Goal: Task Accomplishment & Management: Manage account settings

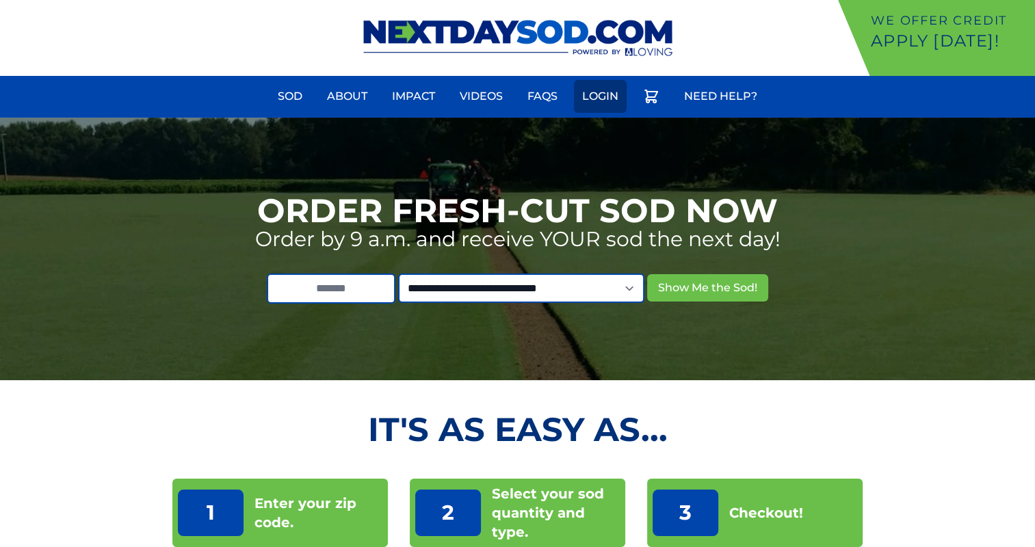
click at [596, 88] on link "Login" at bounding box center [600, 96] width 53 height 33
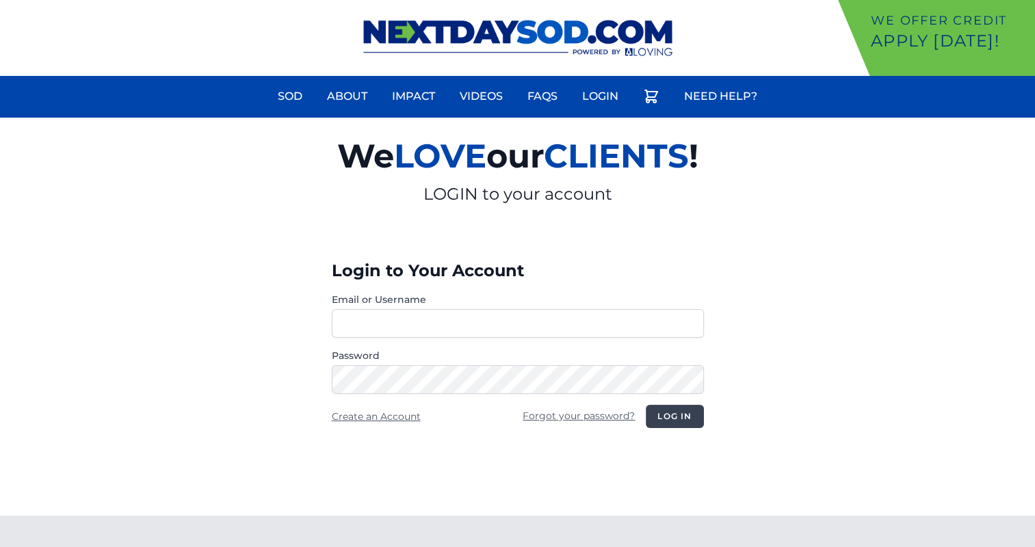
type input "**********"
click at [670, 416] on button "Log in" at bounding box center [674, 416] width 57 height 23
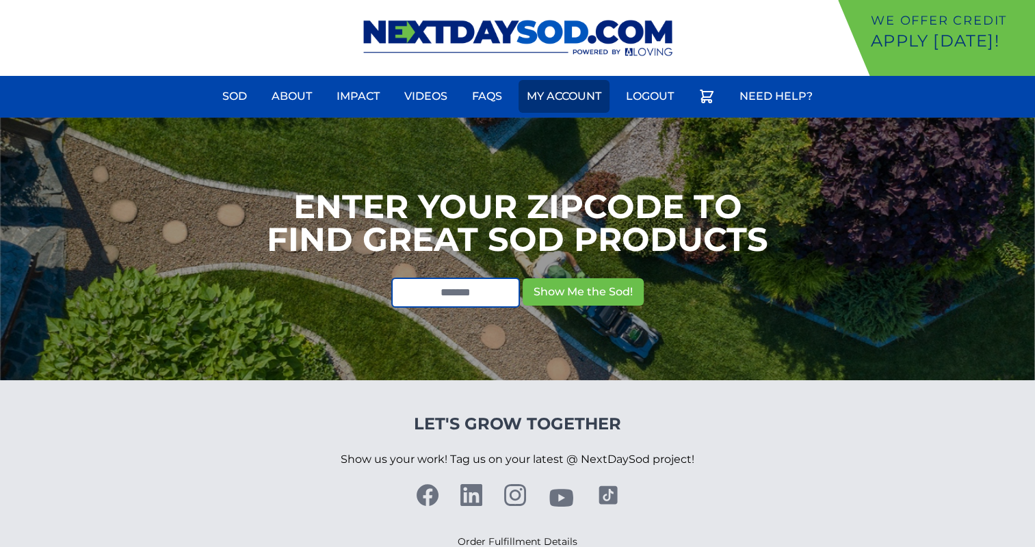
click at [533, 101] on link "My Account" at bounding box center [563, 96] width 91 height 33
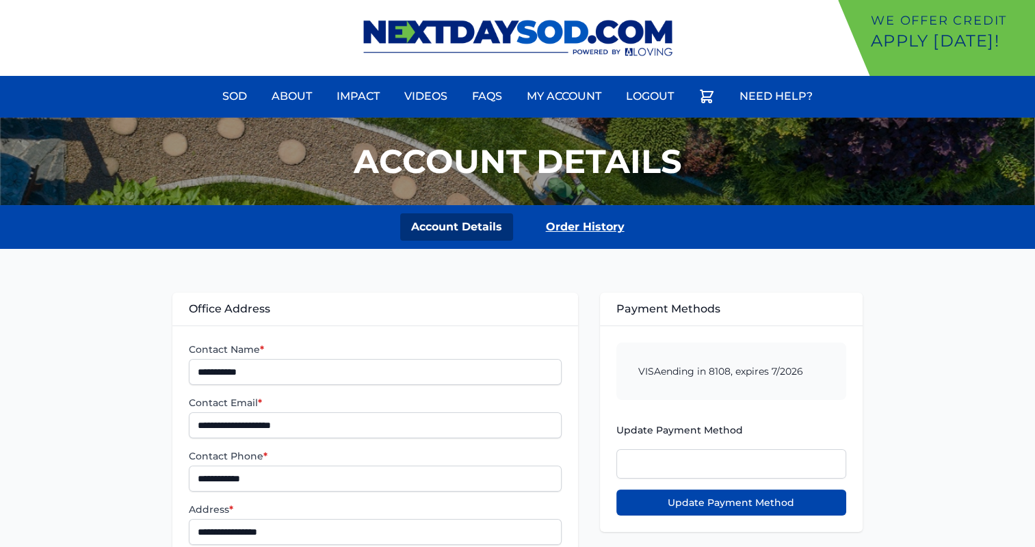
click at [577, 236] on link "Order History" at bounding box center [585, 226] width 101 height 27
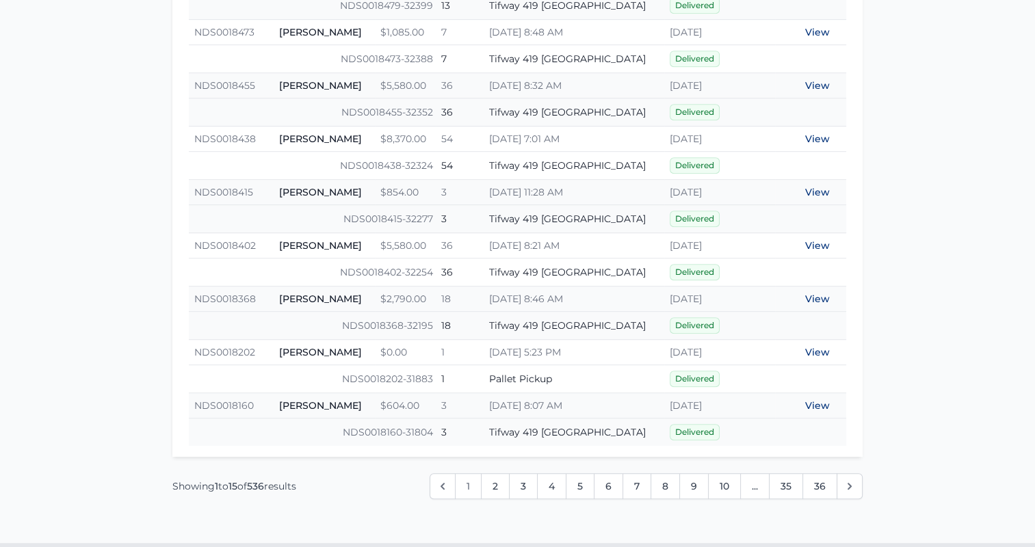
scroll to position [951, 0]
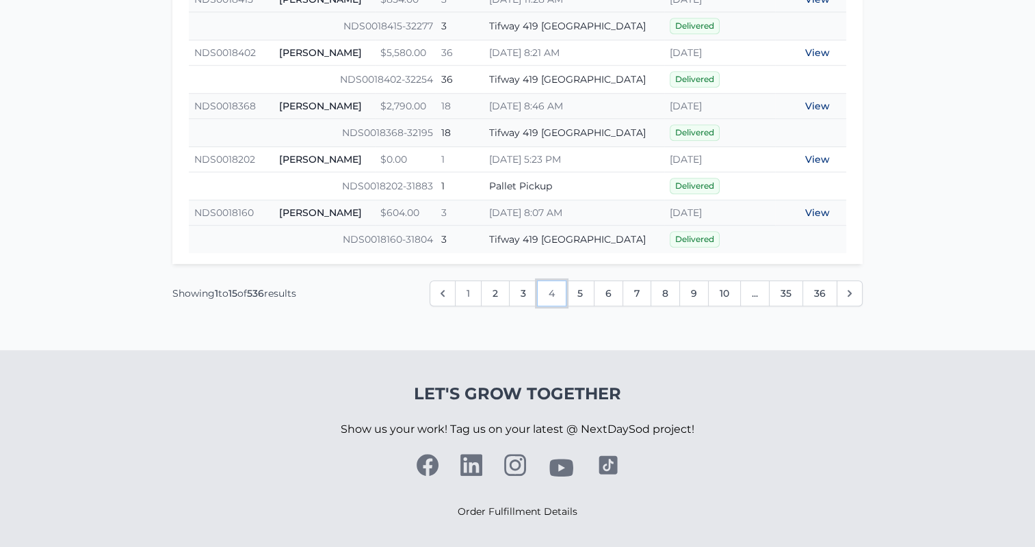
click at [548, 287] on link "4" at bounding box center [551, 293] width 29 height 26
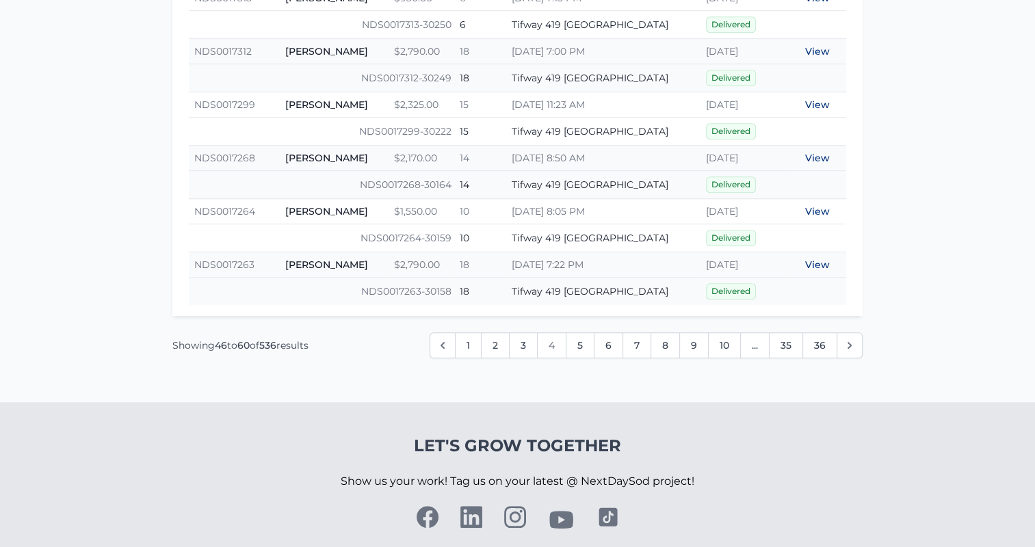
scroll to position [951, 0]
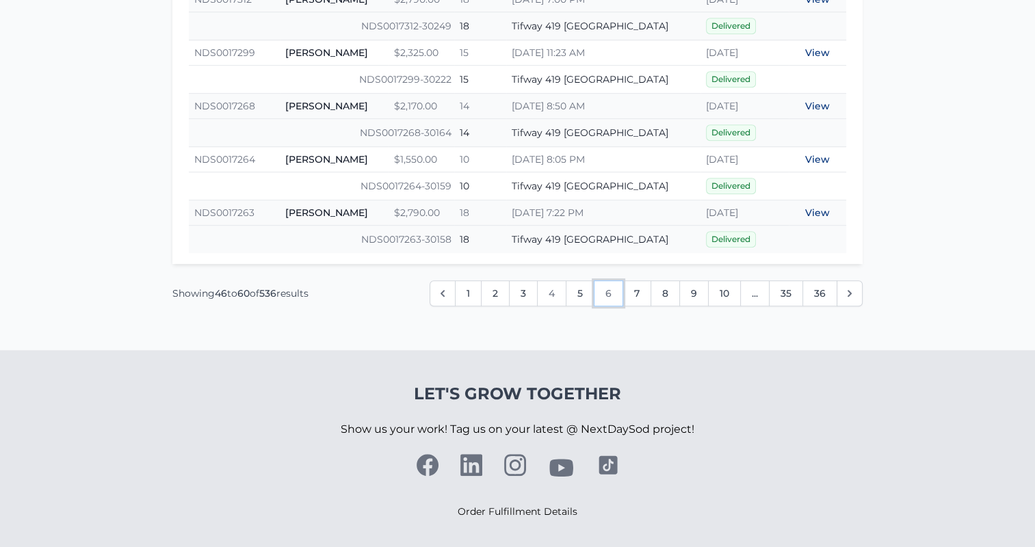
click at [603, 285] on link "6" at bounding box center [608, 293] width 29 height 26
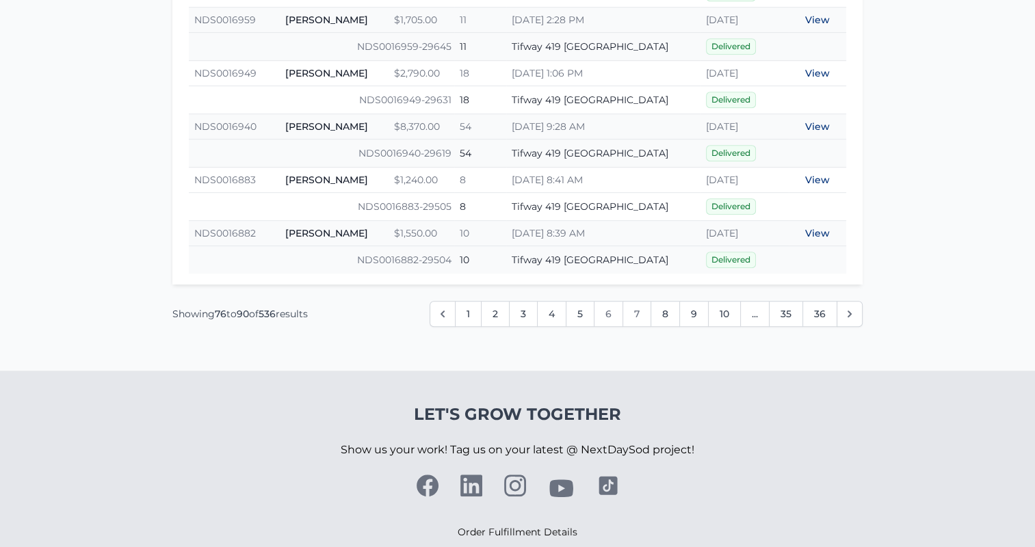
scroll to position [951, 0]
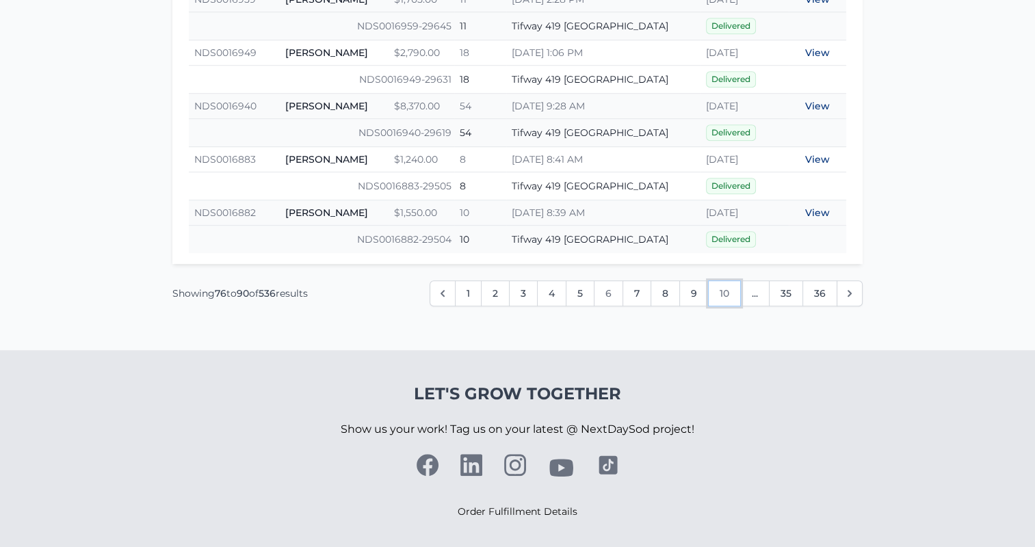
click at [728, 289] on link "10" at bounding box center [724, 293] width 33 height 26
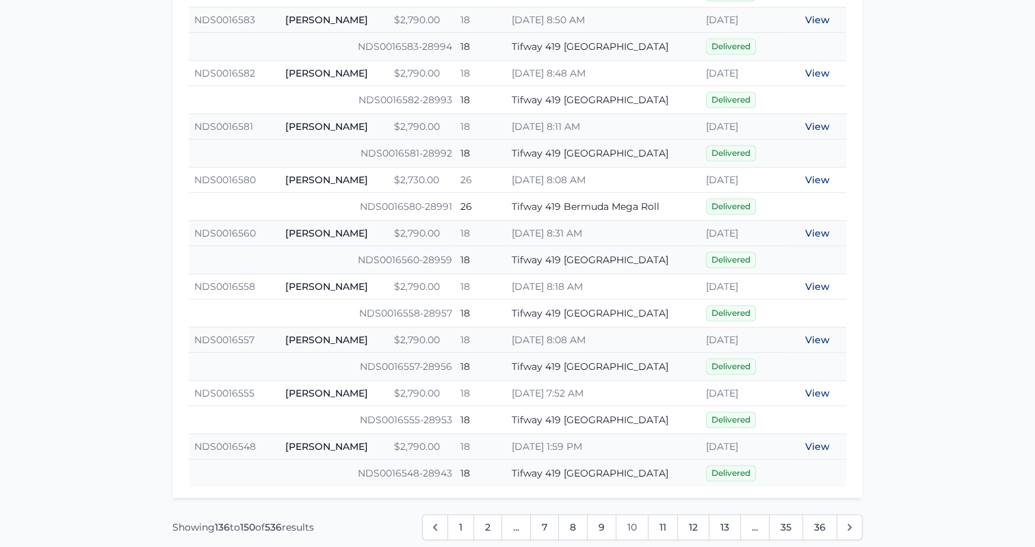
scroll to position [943, 0]
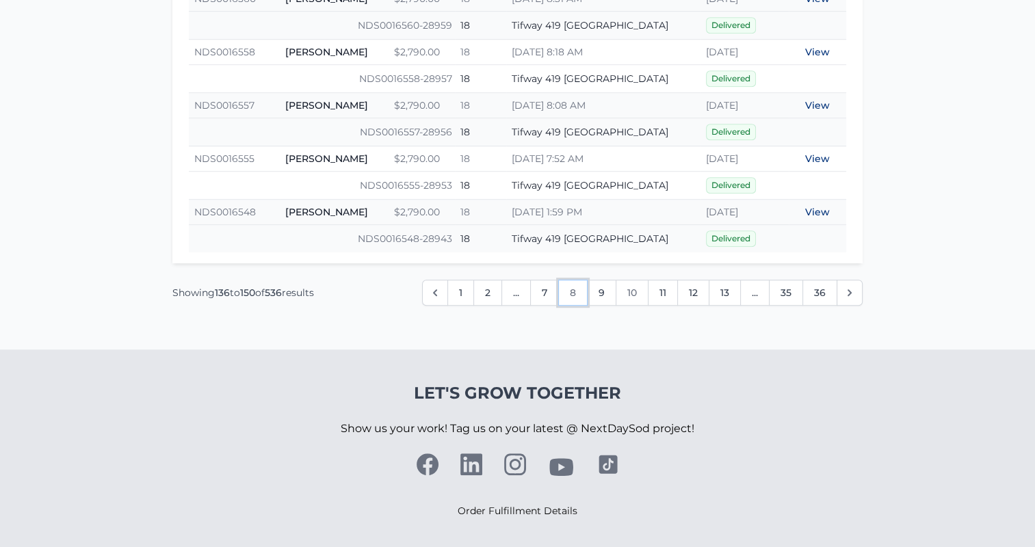
click at [581, 292] on link "8" at bounding box center [572, 293] width 29 height 26
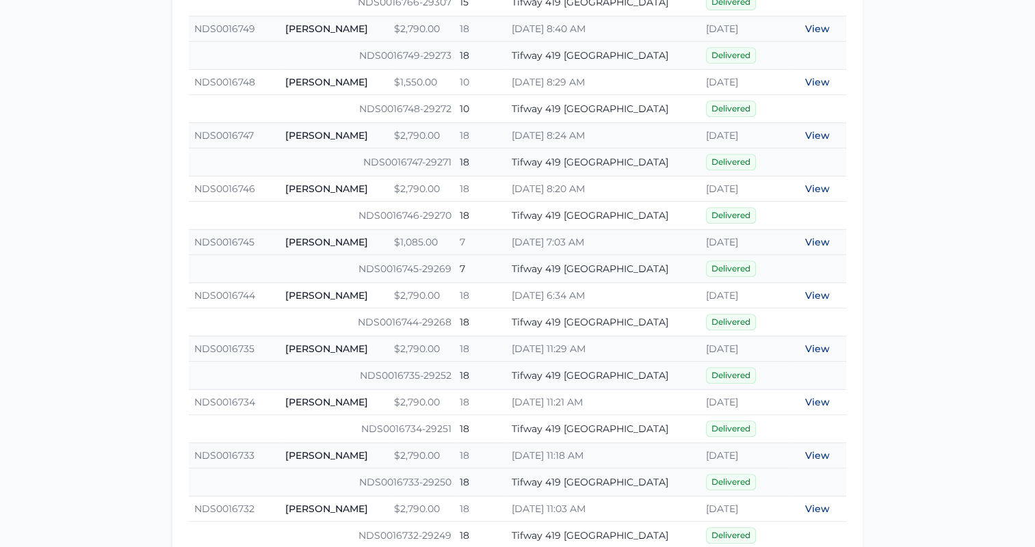
scroll to position [951, 0]
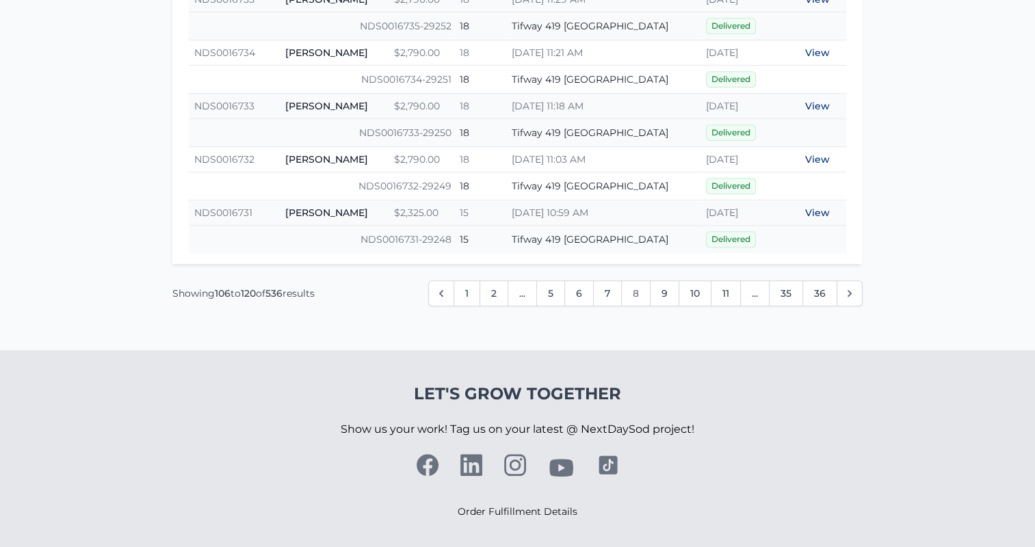
click at [533, 292] on span "..." at bounding box center [521, 293] width 29 height 26
click at [542, 289] on link "5" at bounding box center [550, 293] width 29 height 26
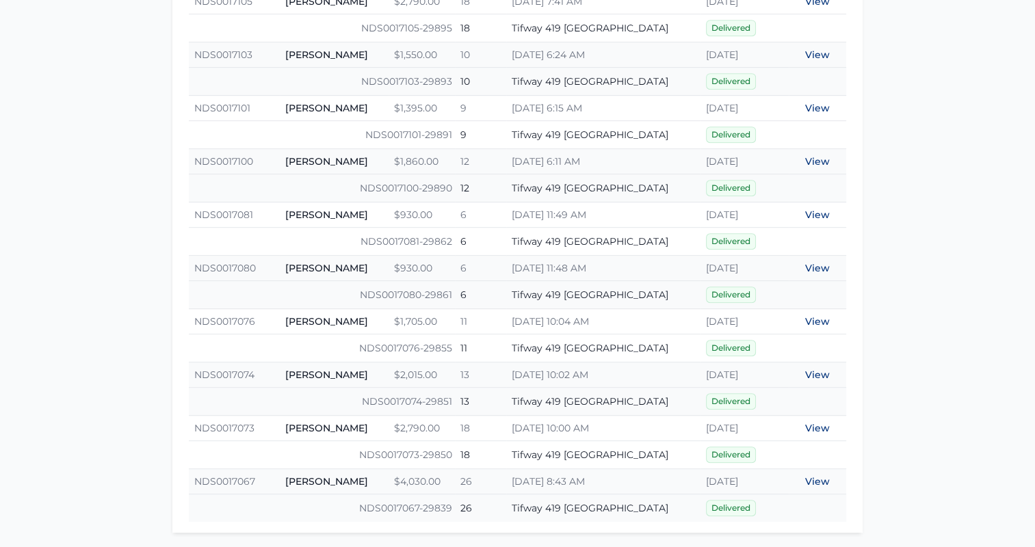
scroll to position [821, 0]
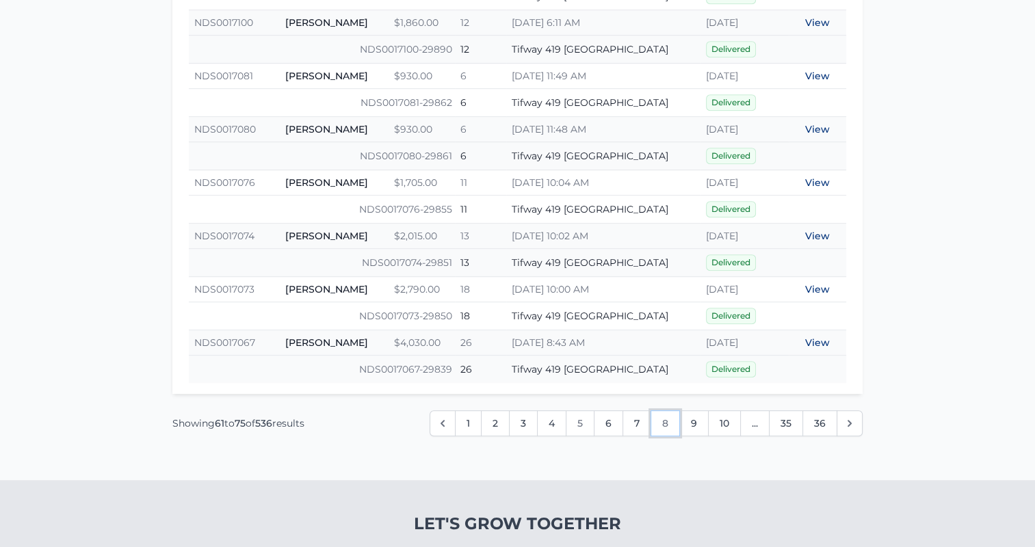
click at [657, 419] on link "8" at bounding box center [664, 423] width 29 height 26
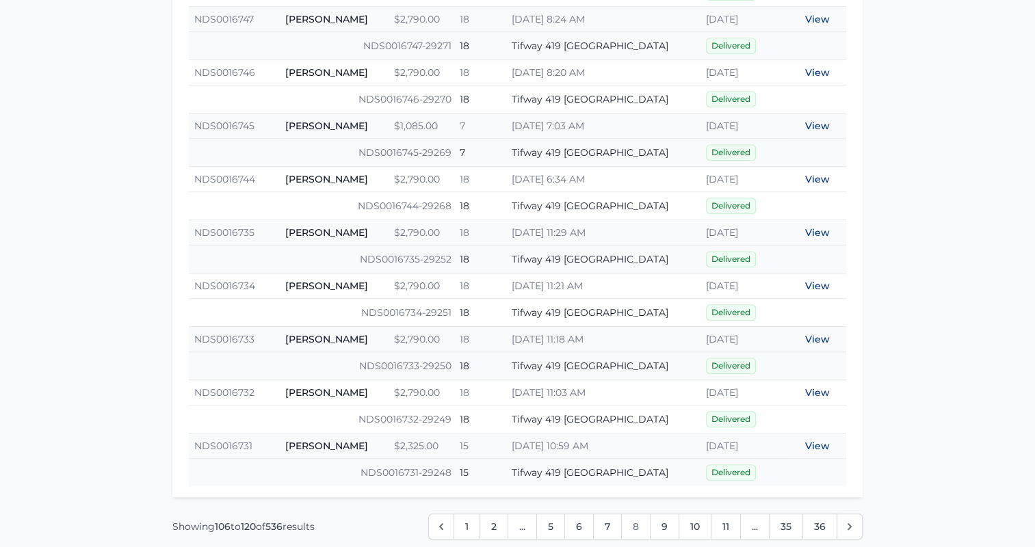
scroll to position [951, 0]
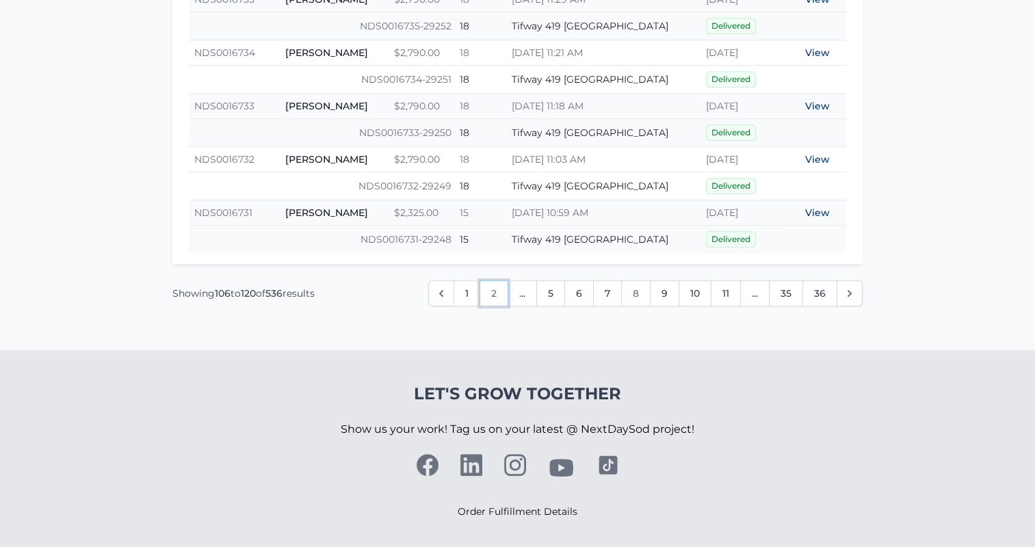
click at [501, 291] on link "2" at bounding box center [493, 293] width 29 height 26
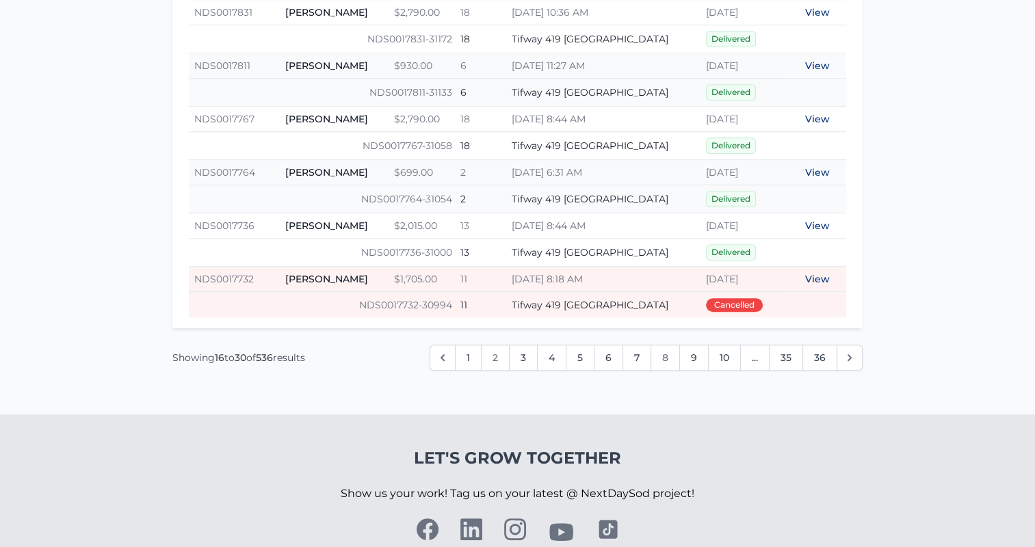
scroll to position [949, 0]
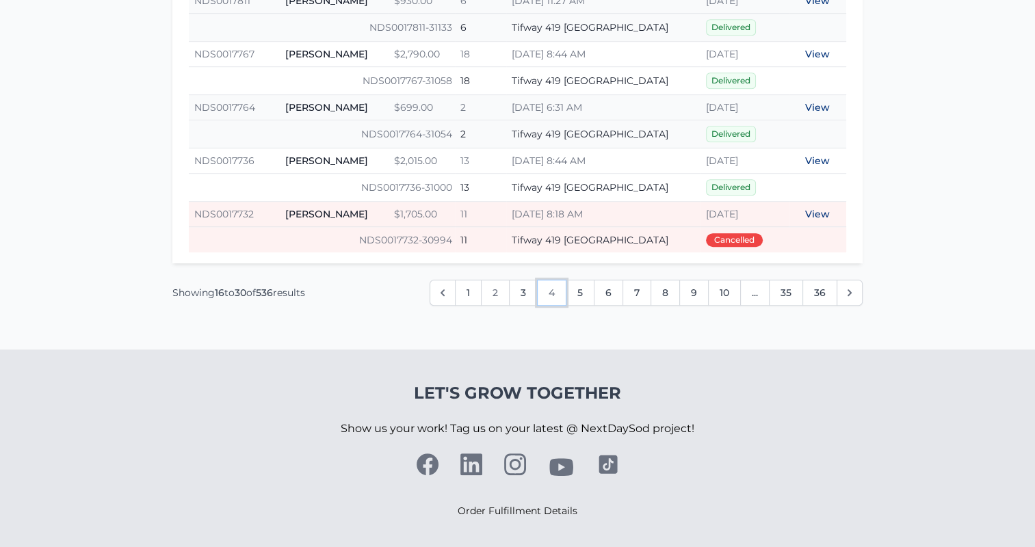
click at [547, 292] on link "4" at bounding box center [551, 293] width 29 height 26
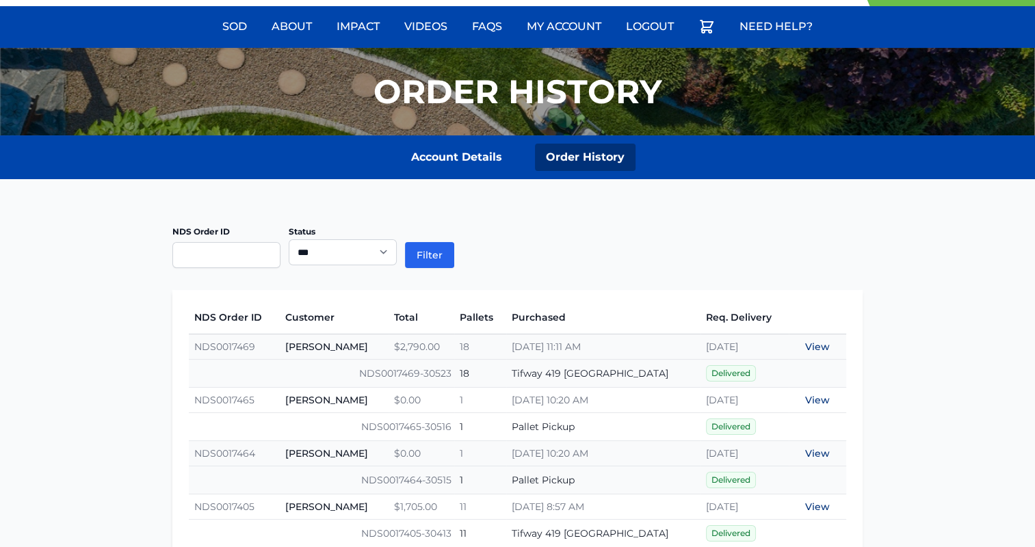
scroll to position [68, 0]
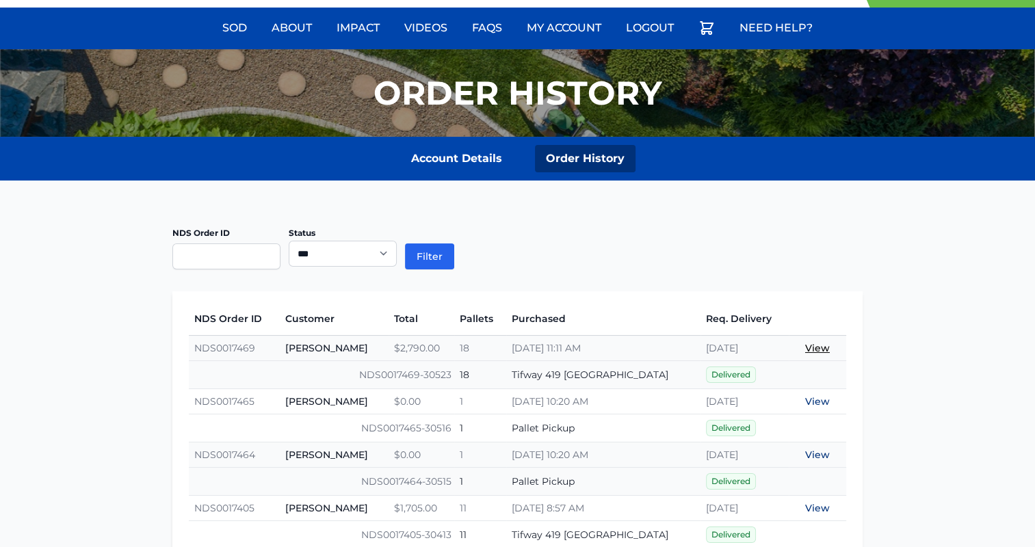
click at [810, 343] on link "View" at bounding box center [817, 348] width 25 height 12
click at [821, 405] on link "View" at bounding box center [817, 401] width 25 height 12
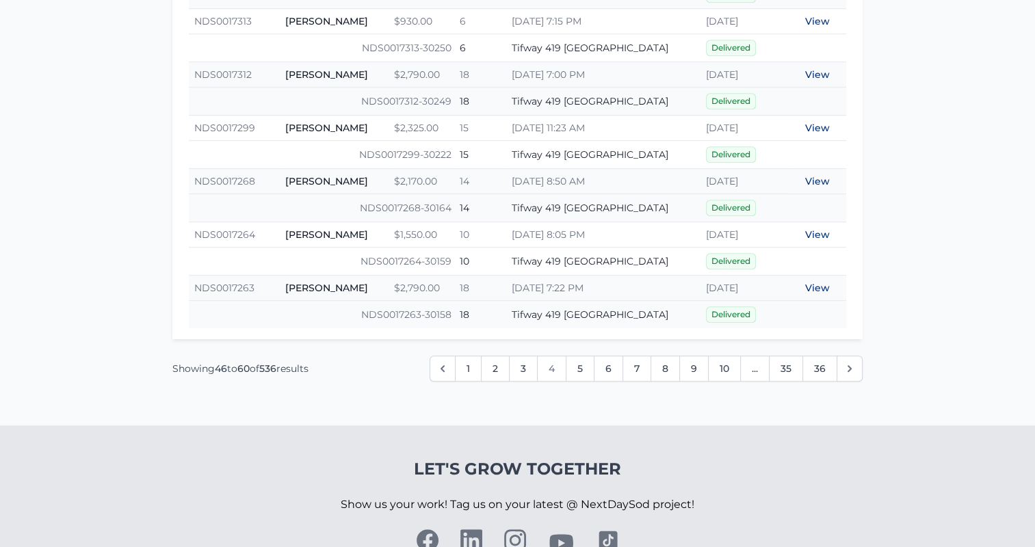
scroll to position [889, 0]
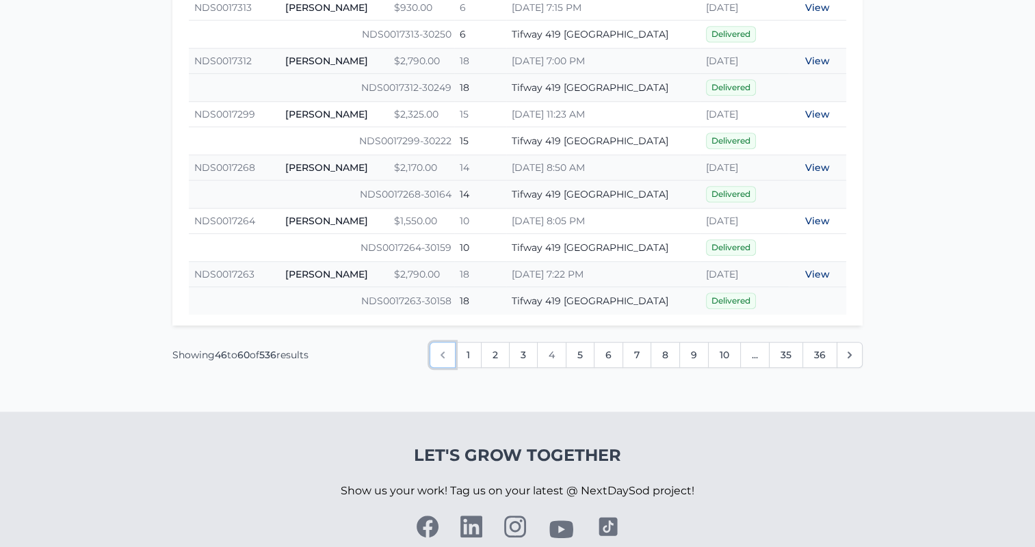
click at [449, 351] on icon "&laquo; Previous" at bounding box center [443, 355] width 14 height 14
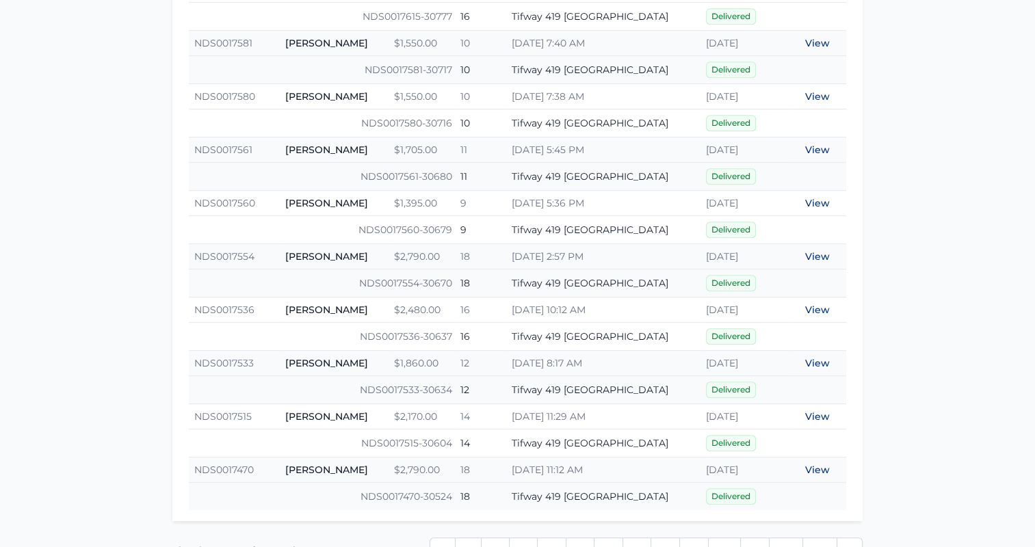
scroll to position [947, 0]
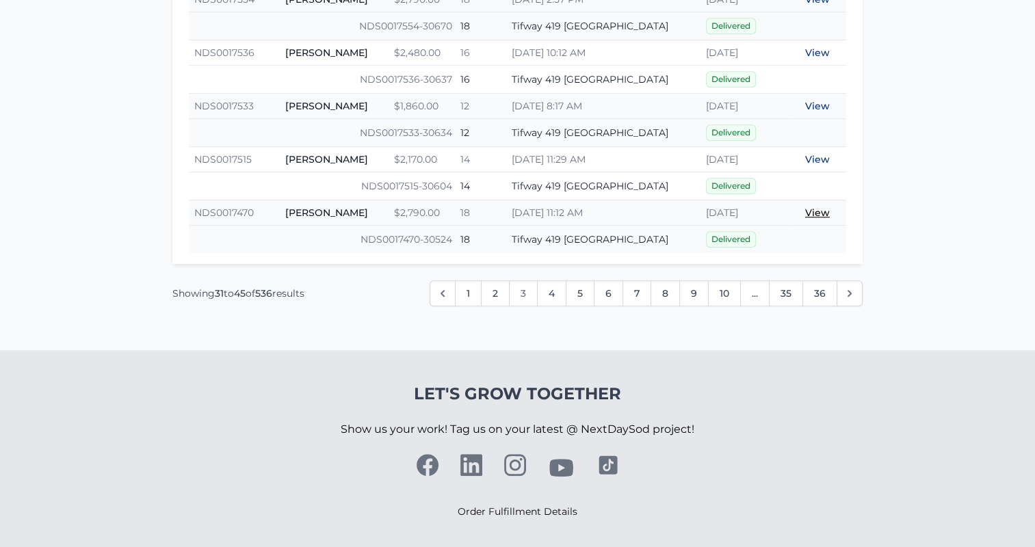
click at [812, 207] on link "View" at bounding box center [817, 213] width 25 height 12
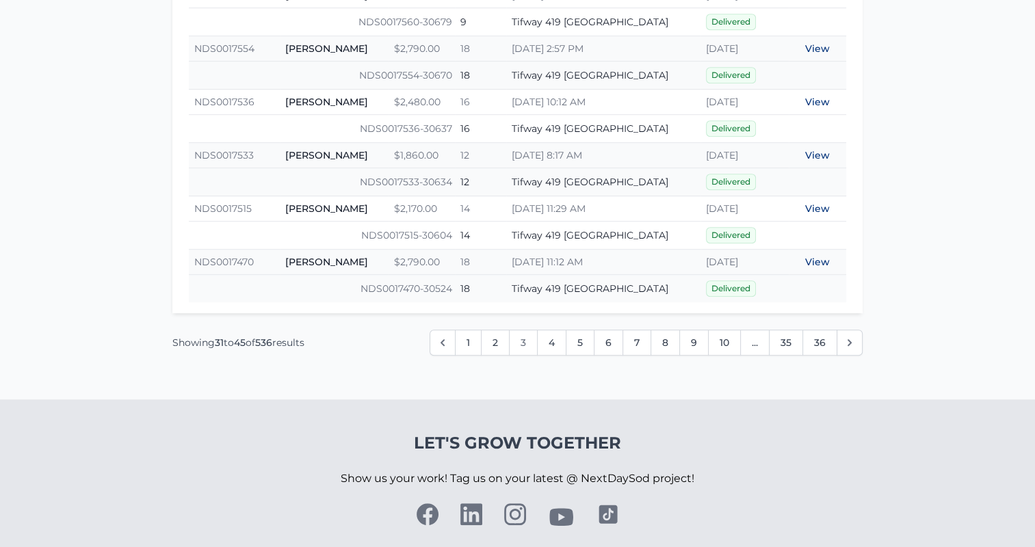
scroll to position [878, 0]
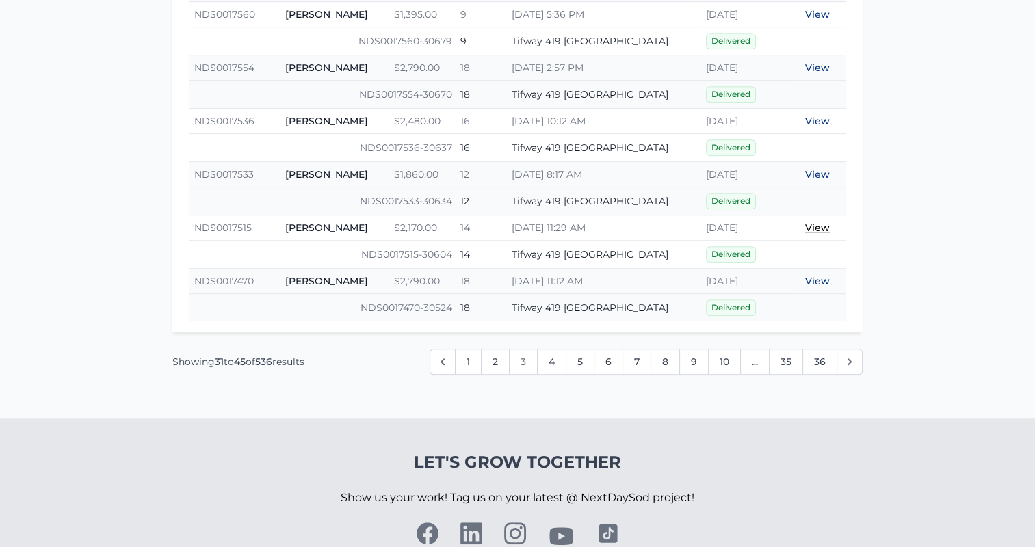
click at [813, 222] on link "View" at bounding box center [817, 228] width 25 height 12
click at [819, 170] on link "View" at bounding box center [817, 174] width 25 height 12
click at [820, 115] on link "View" at bounding box center [817, 121] width 25 height 12
click at [815, 63] on link "View" at bounding box center [817, 68] width 25 height 12
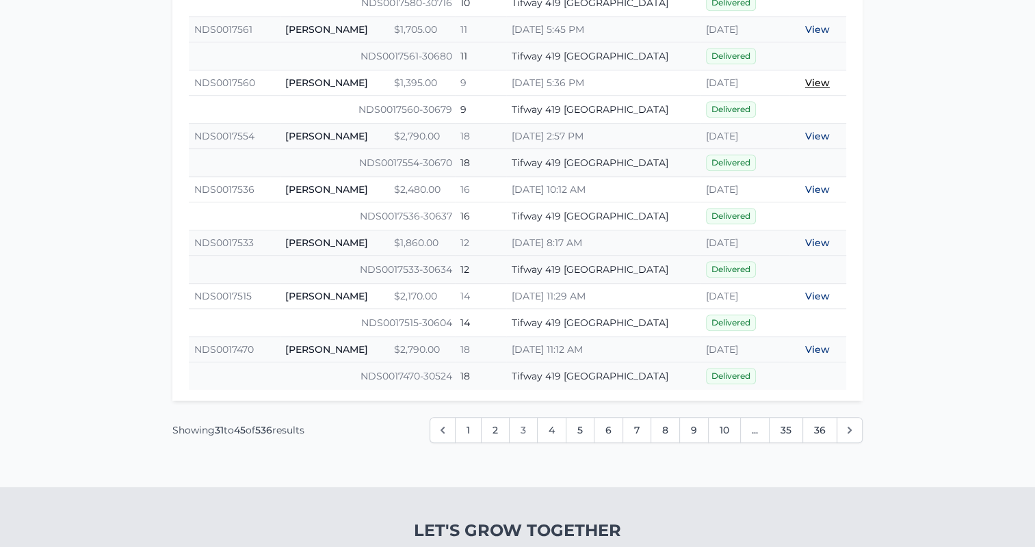
click at [819, 81] on link "View" at bounding box center [817, 83] width 25 height 12
click at [818, 77] on link "View" at bounding box center [817, 83] width 25 height 12
click at [810, 29] on link "View" at bounding box center [817, 29] width 25 height 12
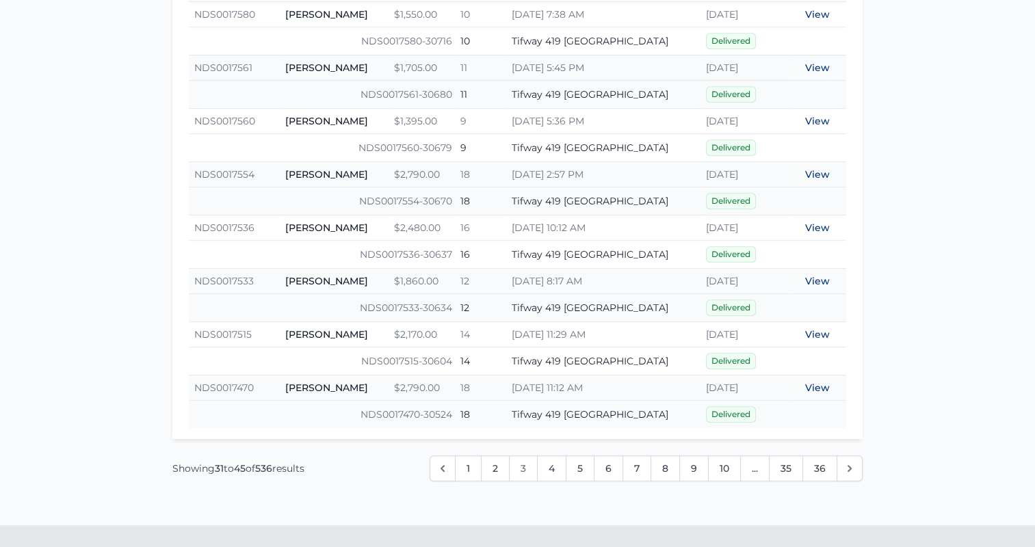
scroll to position [741, 0]
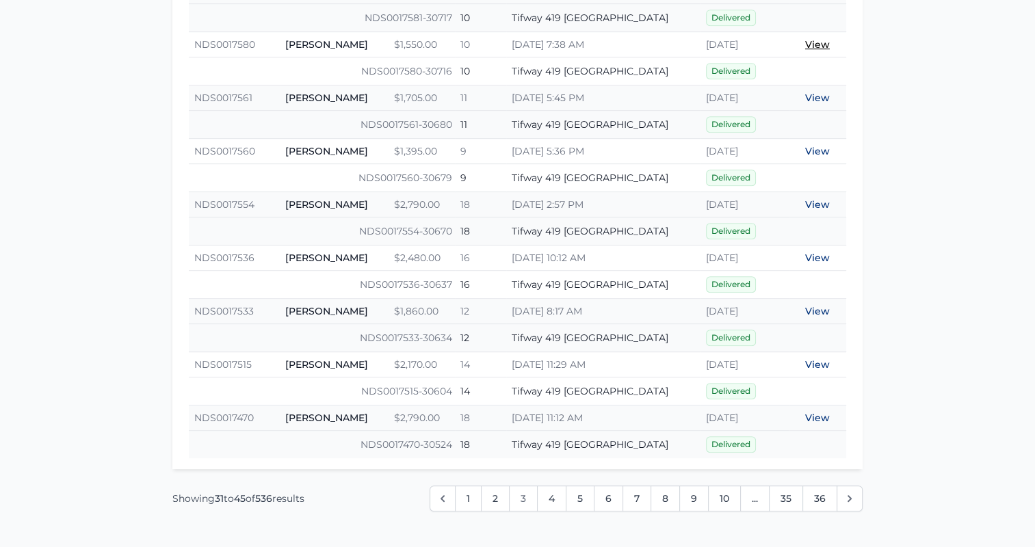
click at [822, 43] on link "View" at bounding box center [817, 44] width 25 height 12
click at [808, 95] on link "View" at bounding box center [817, 98] width 25 height 12
drag, startPoint x: 821, startPoint y: 417, endPoint x: 795, endPoint y: 419, distance: 26.1
click at [820, 417] on link "View" at bounding box center [817, 418] width 25 height 12
click at [821, 354] on td "View" at bounding box center [817, 364] width 57 height 25
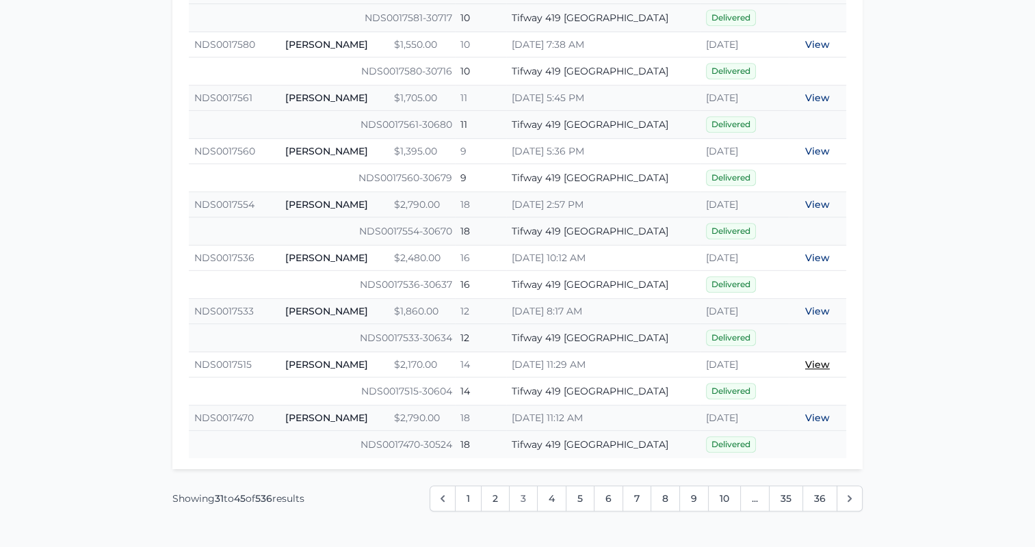
click at [819, 358] on link "View" at bounding box center [817, 364] width 25 height 12
click at [821, 306] on link "View" at bounding box center [817, 311] width 25 height 12
click at [817, 250] on td "View" at bounding box center [817, 258] width 57 height 25
click at [816, 252] on link "View" at bounding box center [817, 258] width 25 height 12
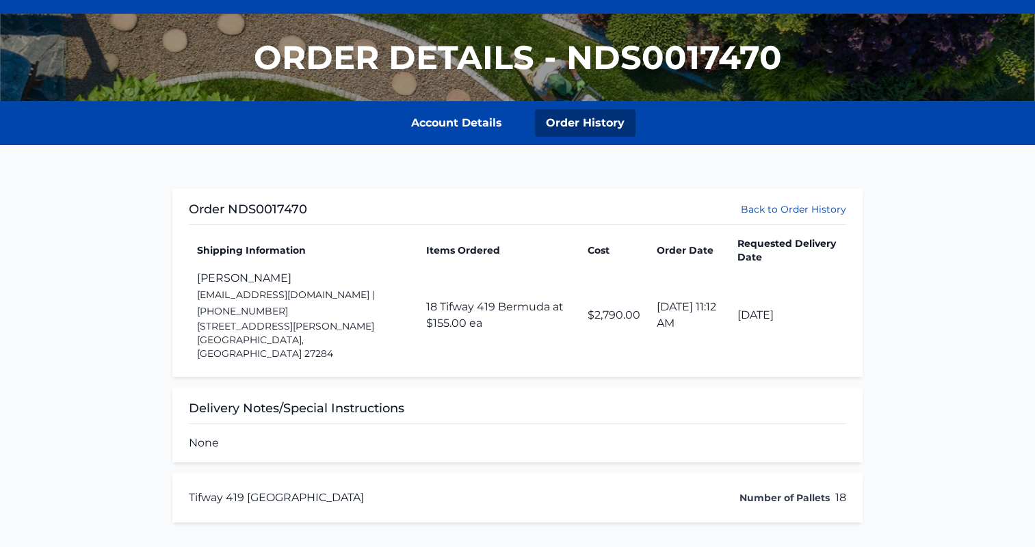
scroll to position [137, 0]
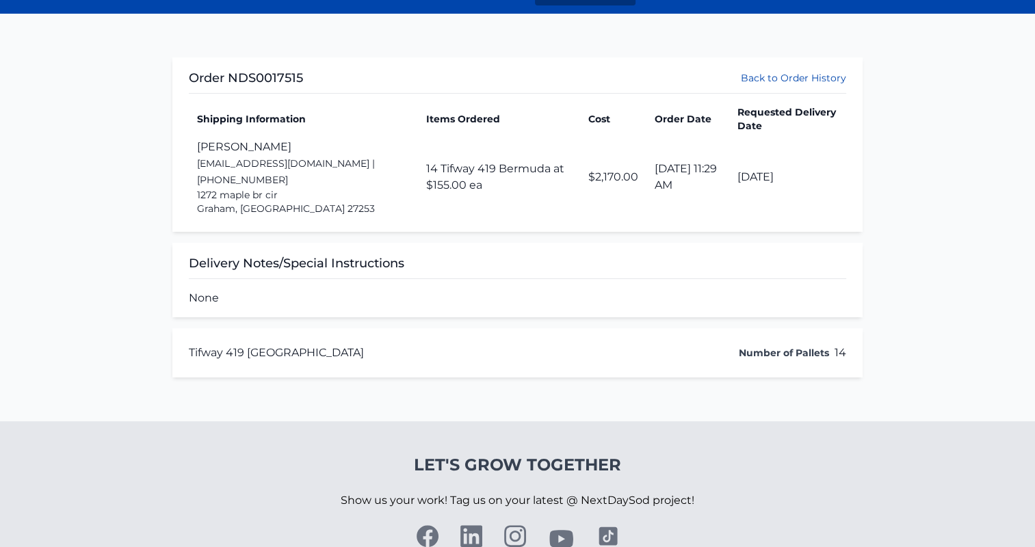
scroll to position [274, 0]
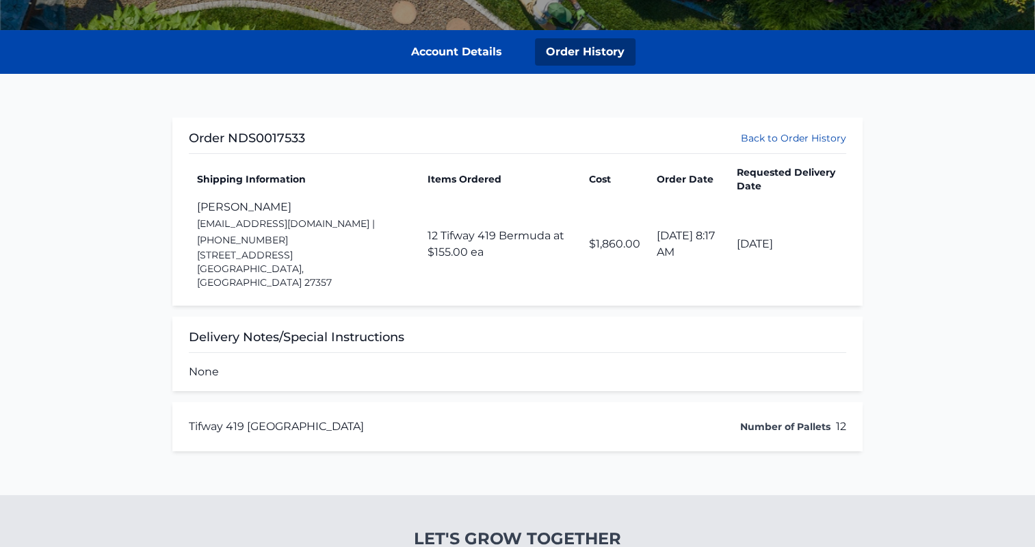
scroll to position [205, 0]
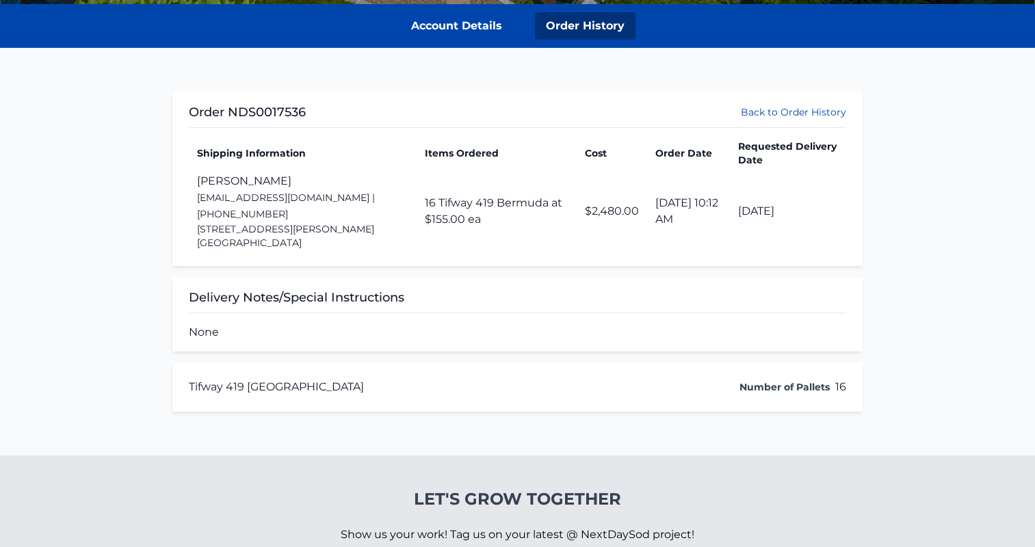
scroll to position [205, 0]
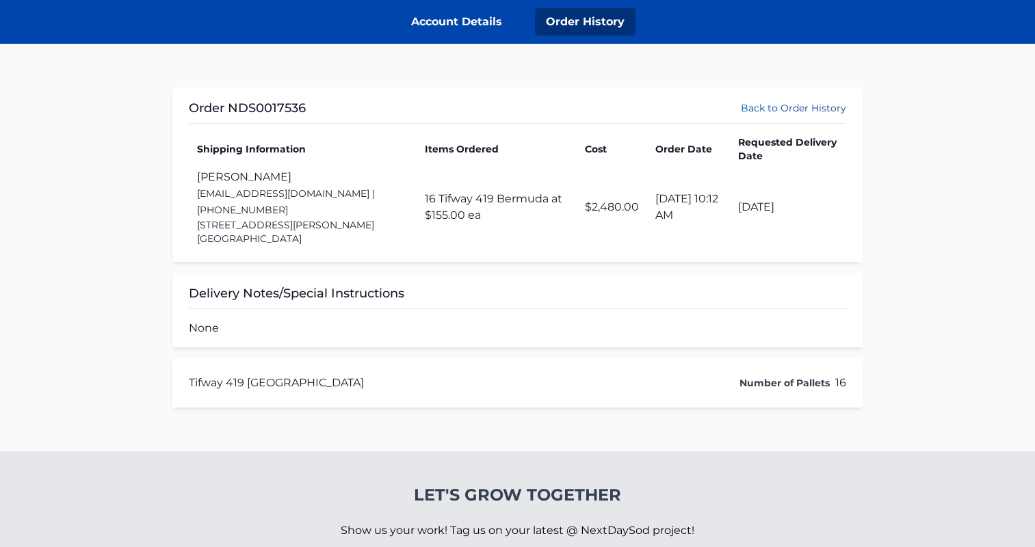
click at [211, 135] on th "Shipping Information" at bounding box center [302, 149] width 227 height 29
